Goal: Transaction & Acquisition: Purchase product/service

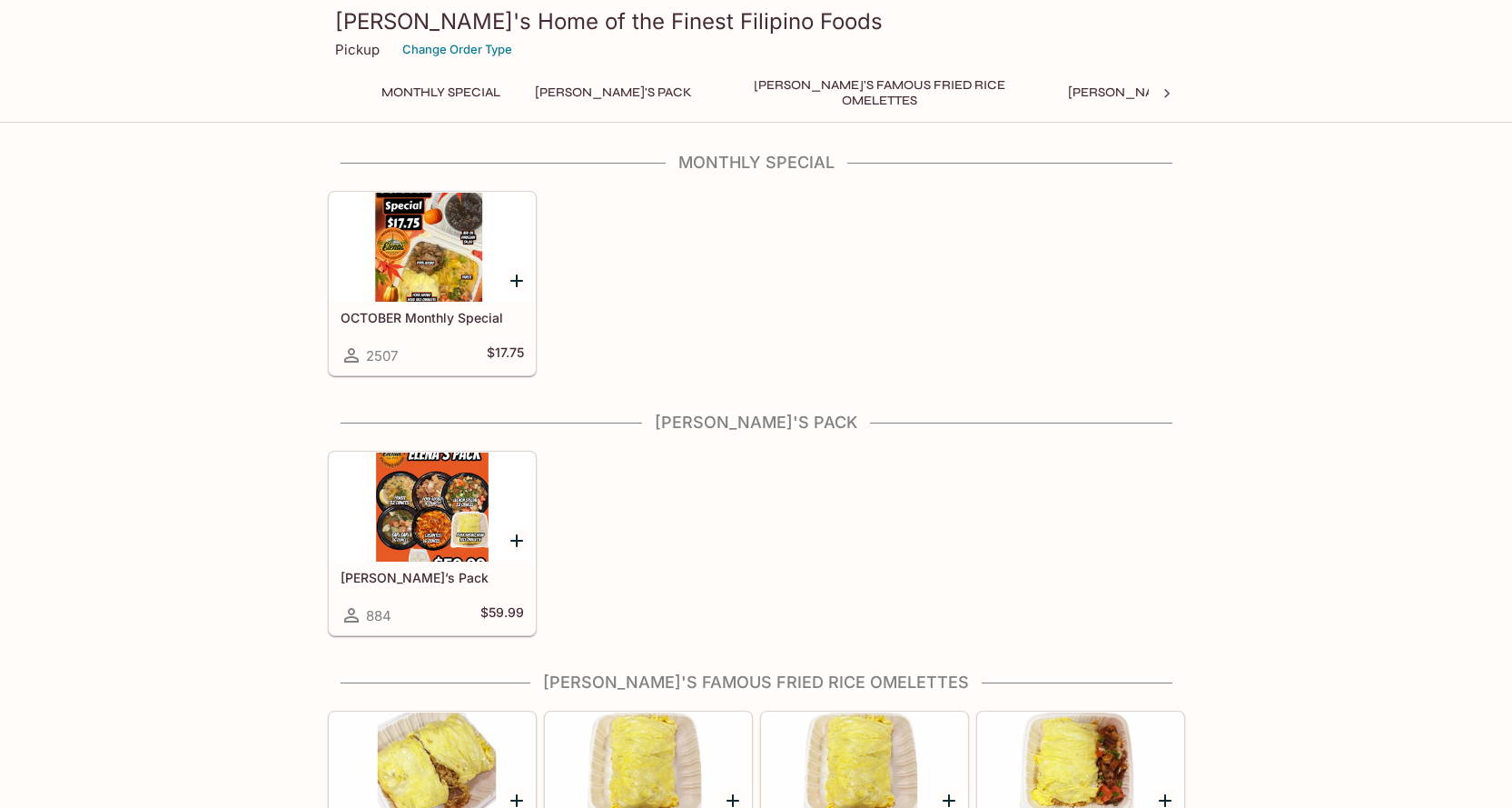
click at [460, 247] on div at bounding box center [433, 247] width 205 height 109
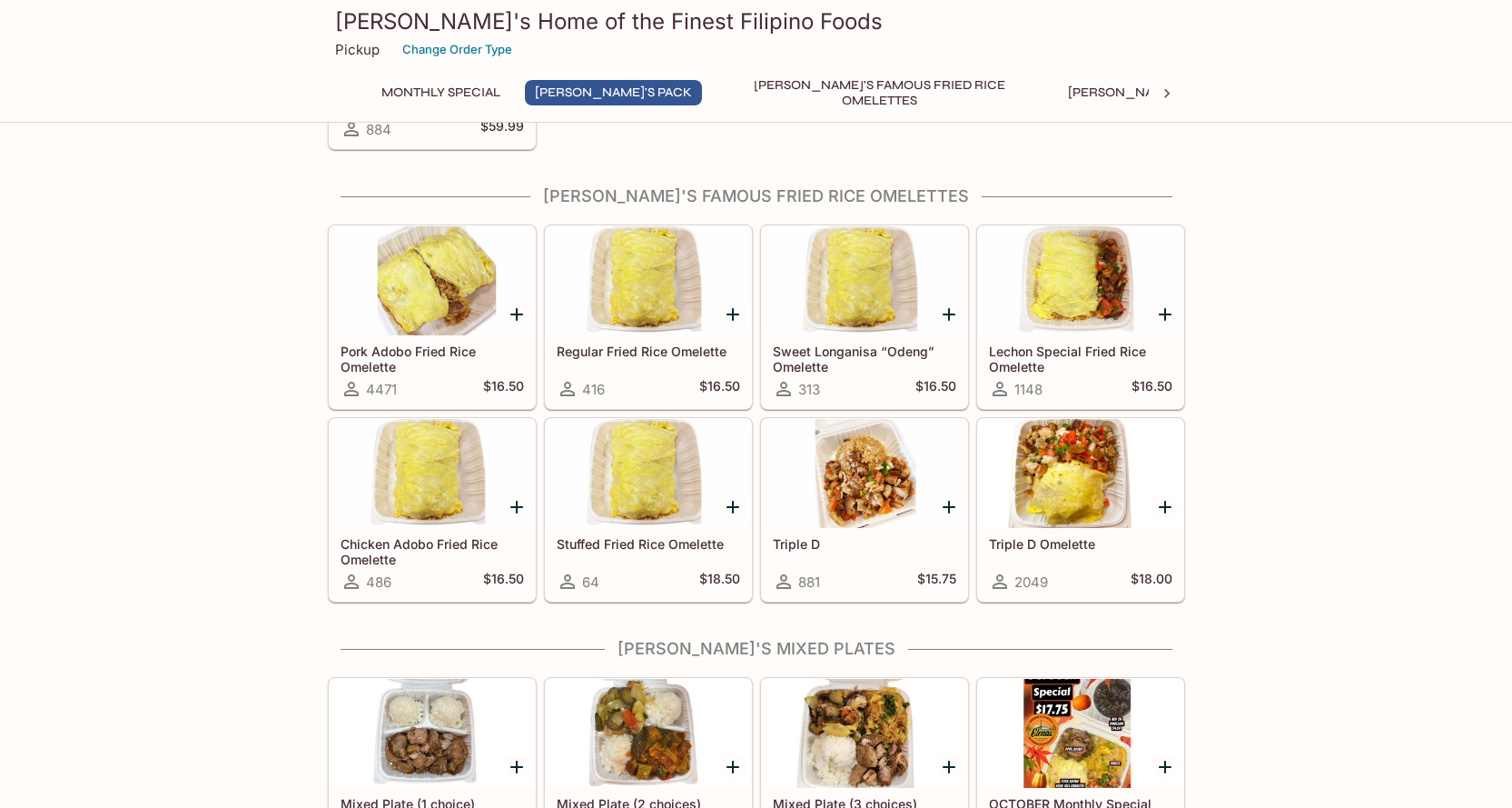
scroll to position [454, 0]
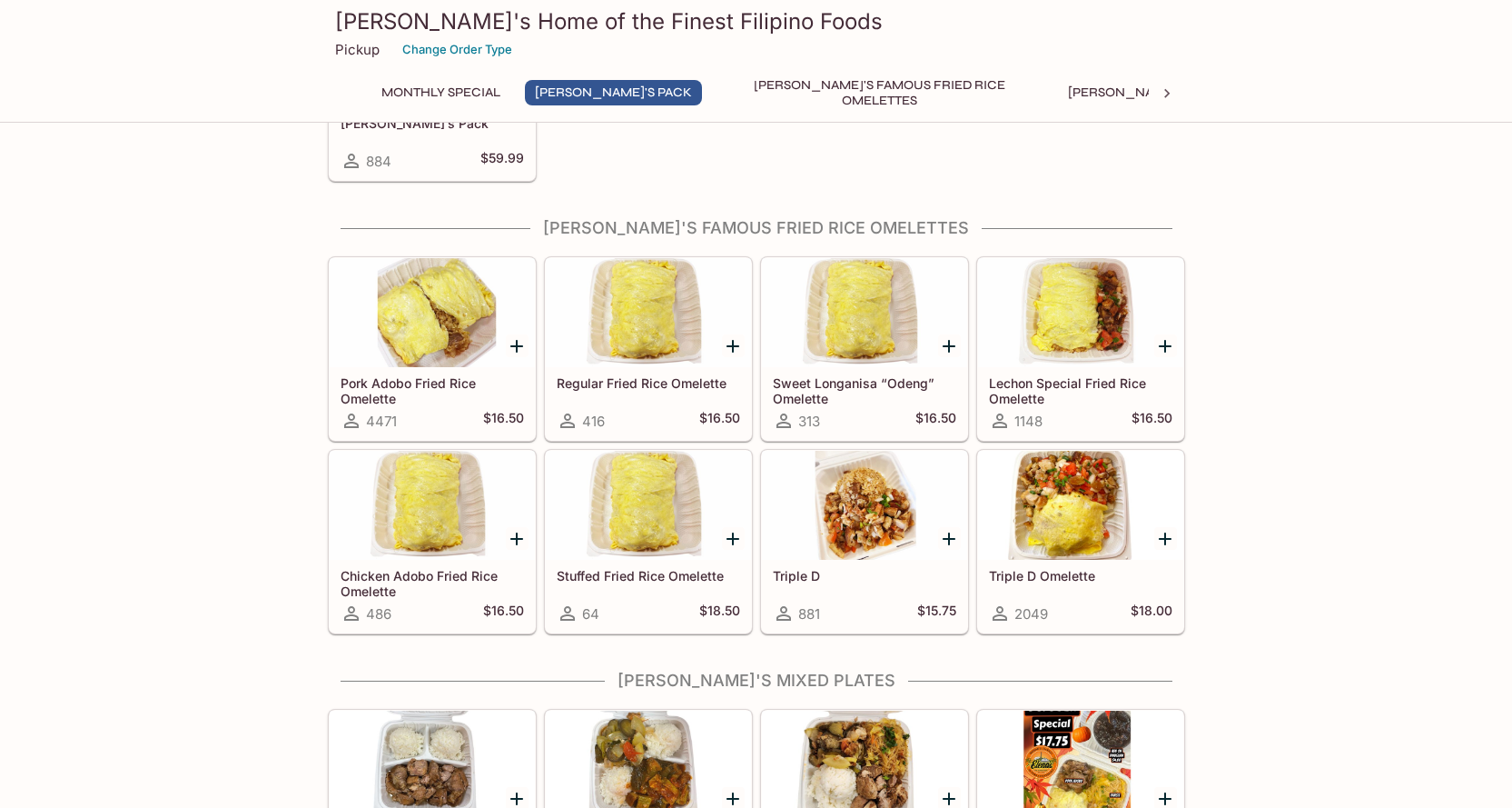
click at [1045, 519] on div at bounding box center [1080, 505] width 205 height 109
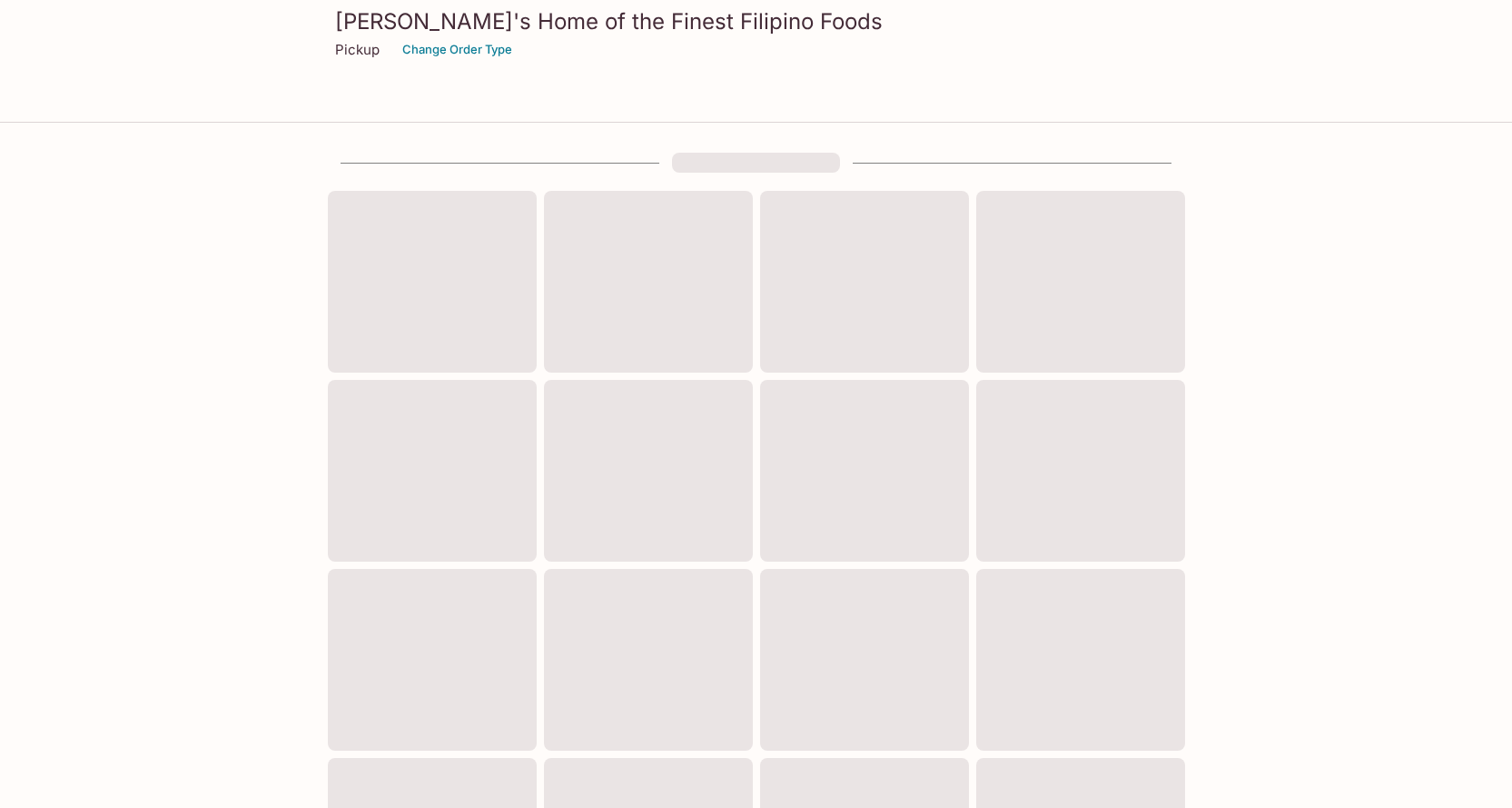
scroll to position [454, 0]
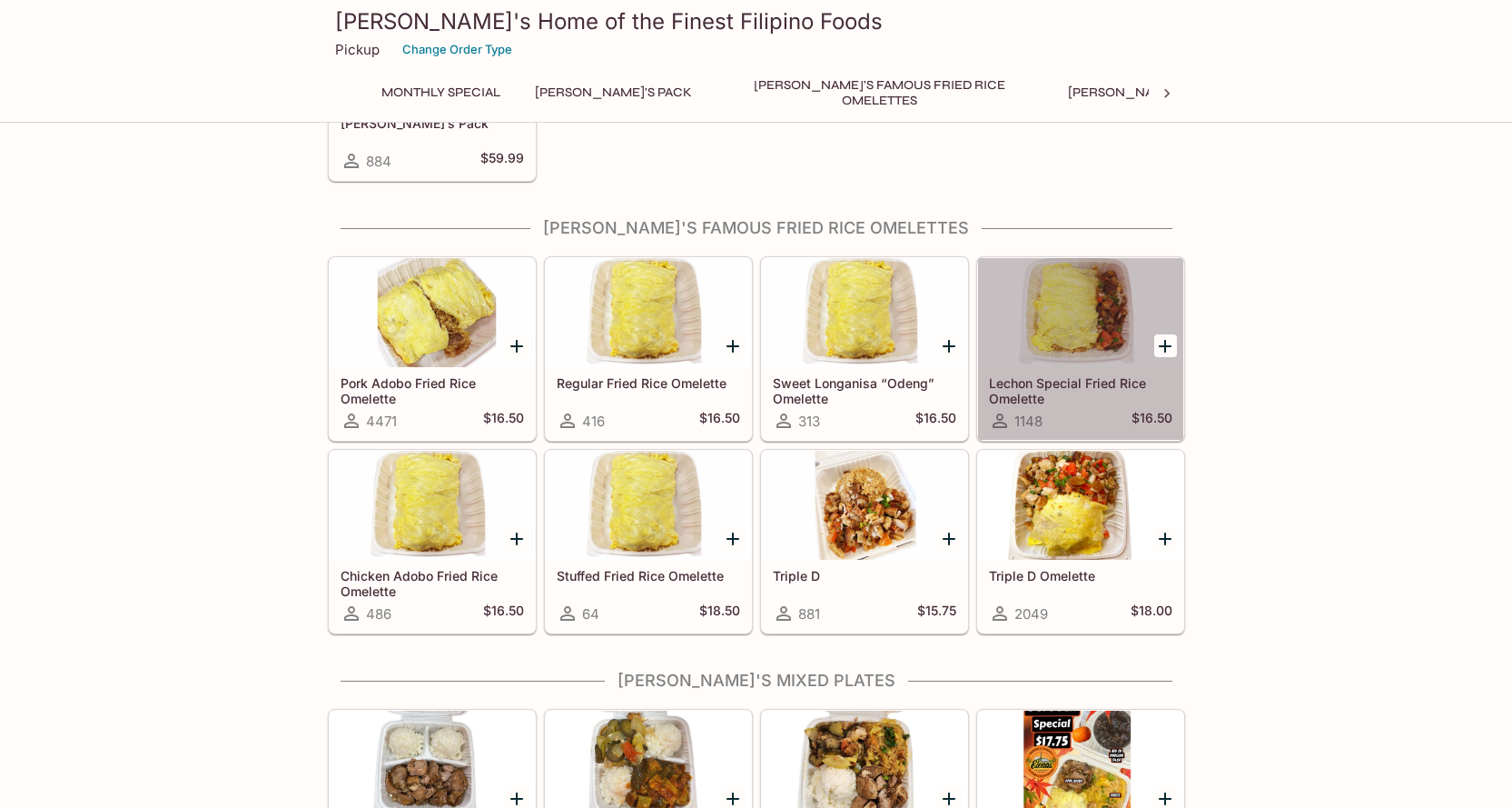
click at [1070, 366] on div at bounding box center [1080, 312] width 205 height 109
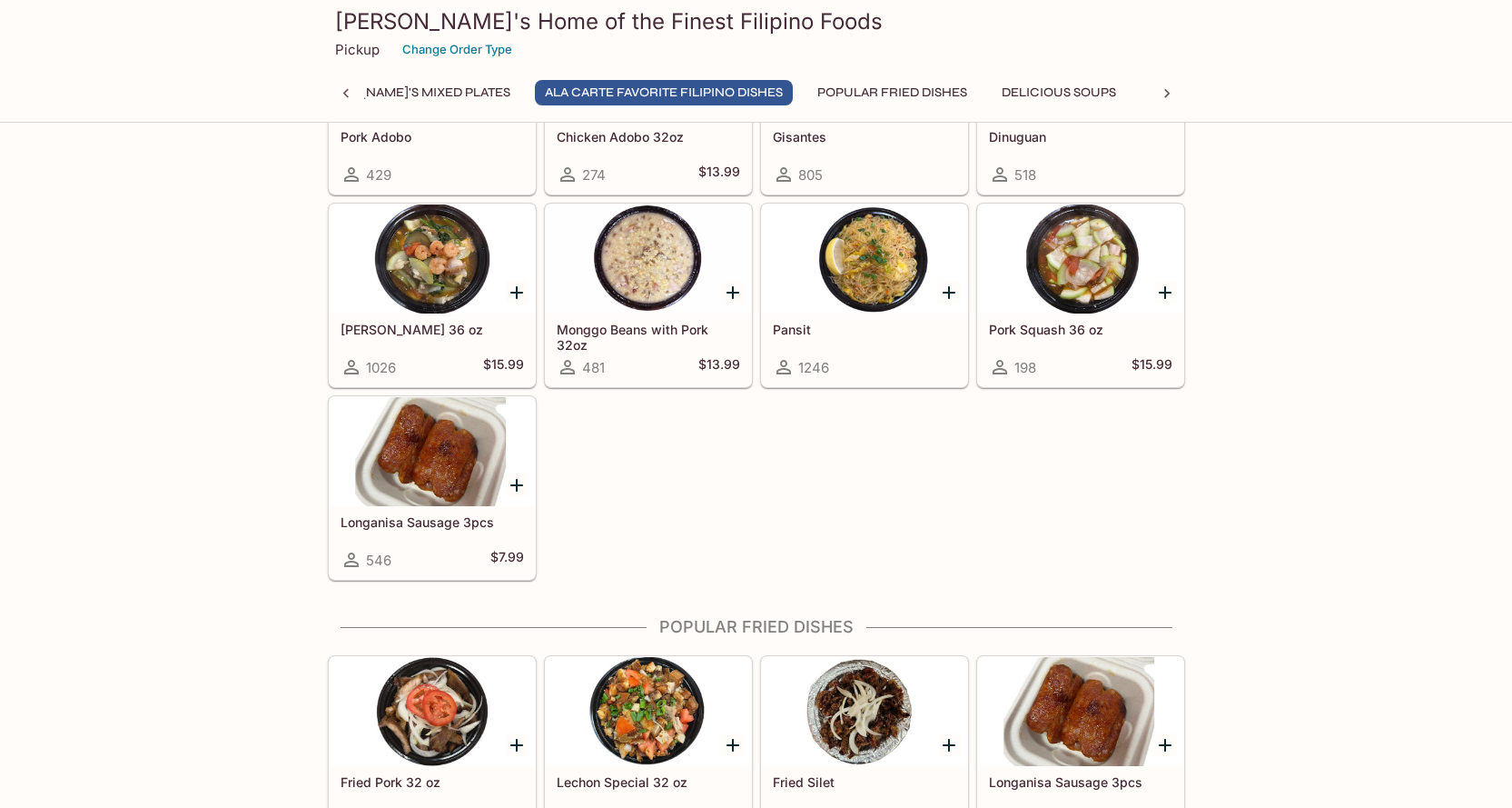
scroll to position [0, 765]
